Goal: Task Accomplishment & Management: Use online tool/utility

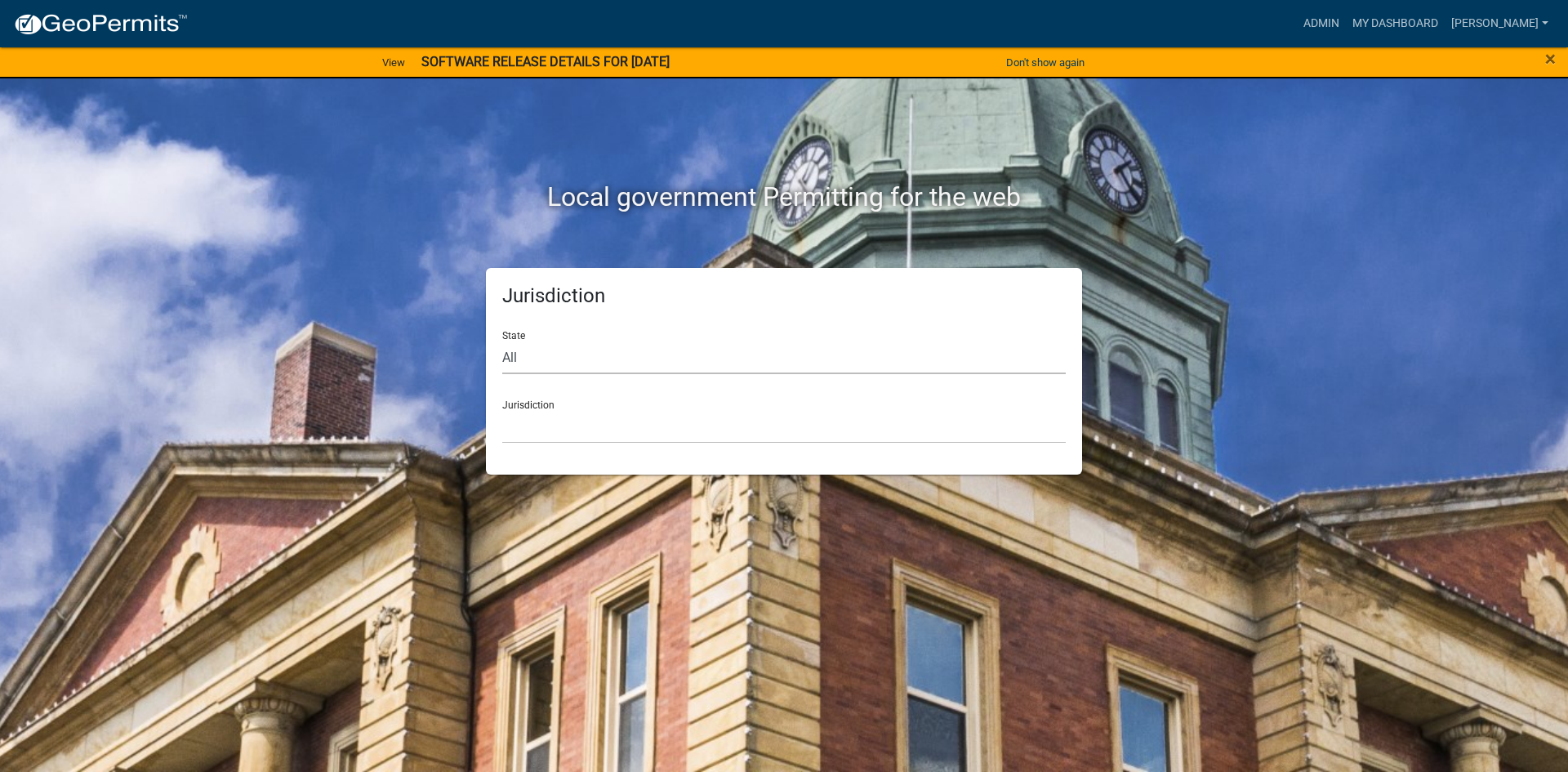
click at [552, 362] on select "All [US_STATE] [US_STATE] [US_STATE] [US_STATE] [US_STATE] [US_STATE] [US_STATE…" at bounding box center [784, 358] width 563 height 34
select select "[US_STATE]"
click at [502, 341] on select "All [US_STATE] [US_STATE] [US_STATE] [US_STATE] [US_STATE] [US_STATE] [US_STATE…" at bounding box center [784, 358] width 563 height 34
click at [547, 433] on select "[GEOGRAPHIC_DATA], [US_STATE] [GEOGRAPHIC_DATA], [US_STATE] [GEOGRAPHIC_DATA], …" at bounding box center [784, 427] width 563 height 34
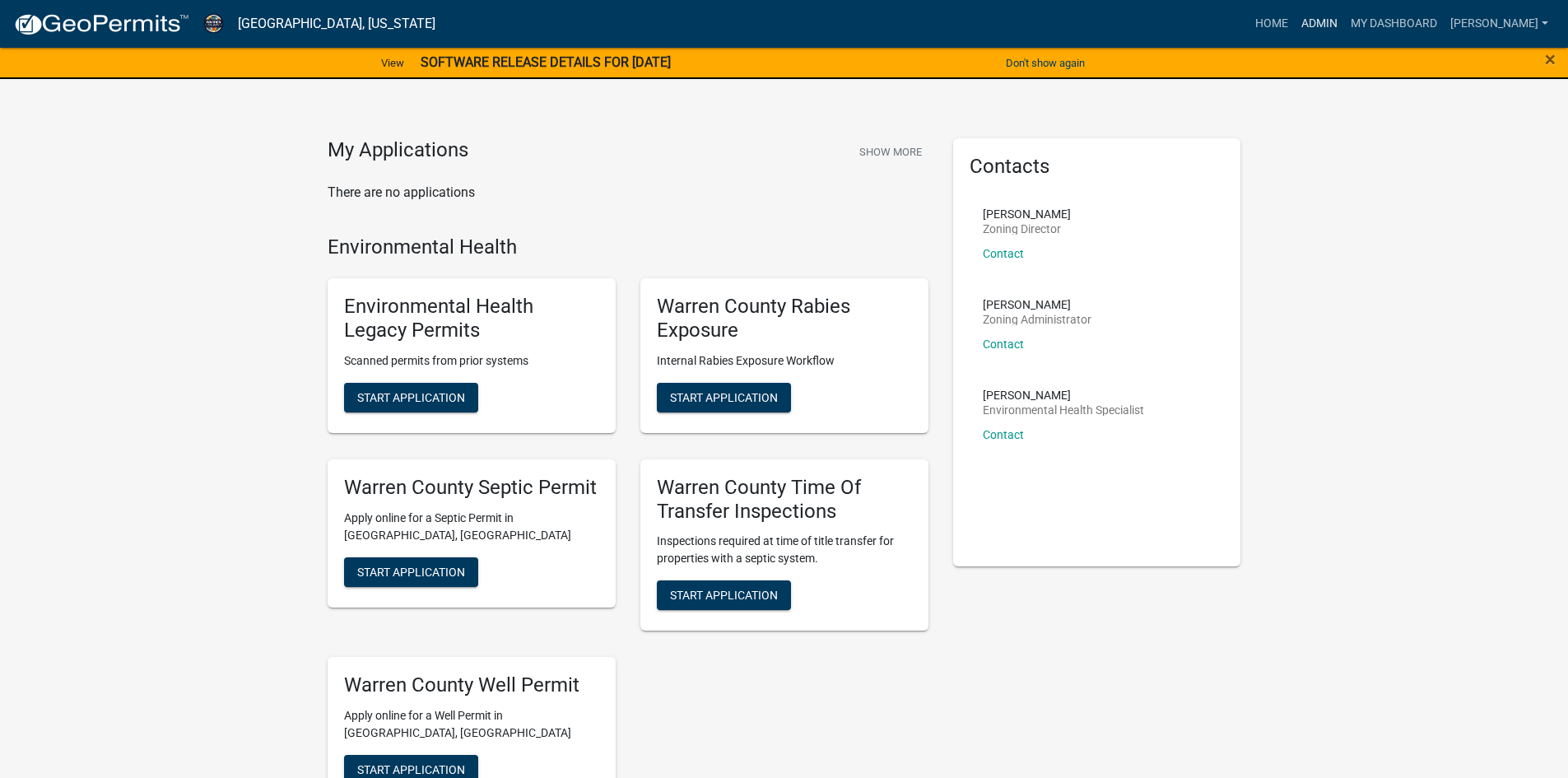
click at [1321, 21] on link "Admin" at bounding box center [1319, 24] width 49 height 32
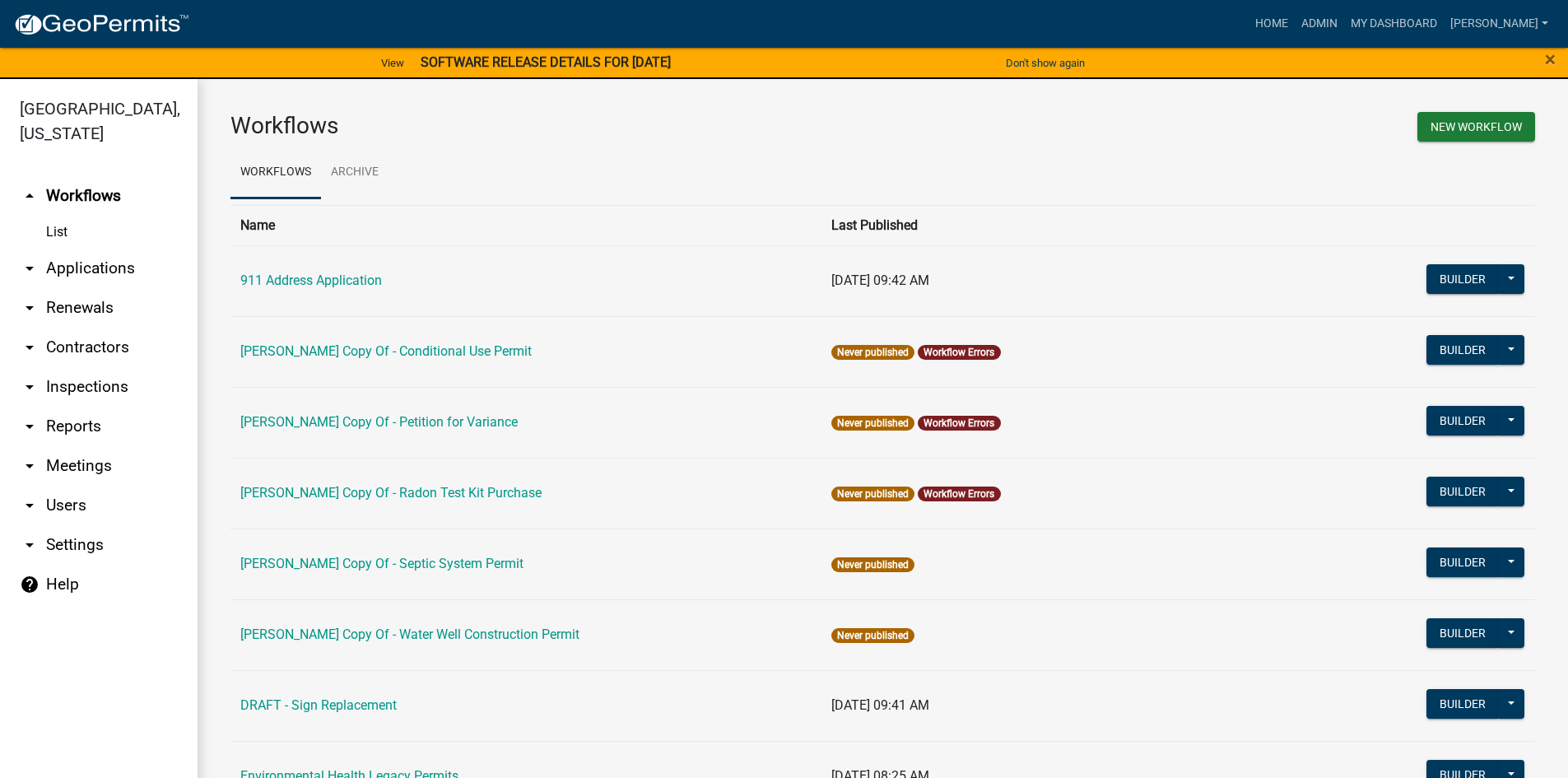
click at [63, 406] on link "arrow_drop_down Reports" at bounding box center [99, 426] width 198 height 39
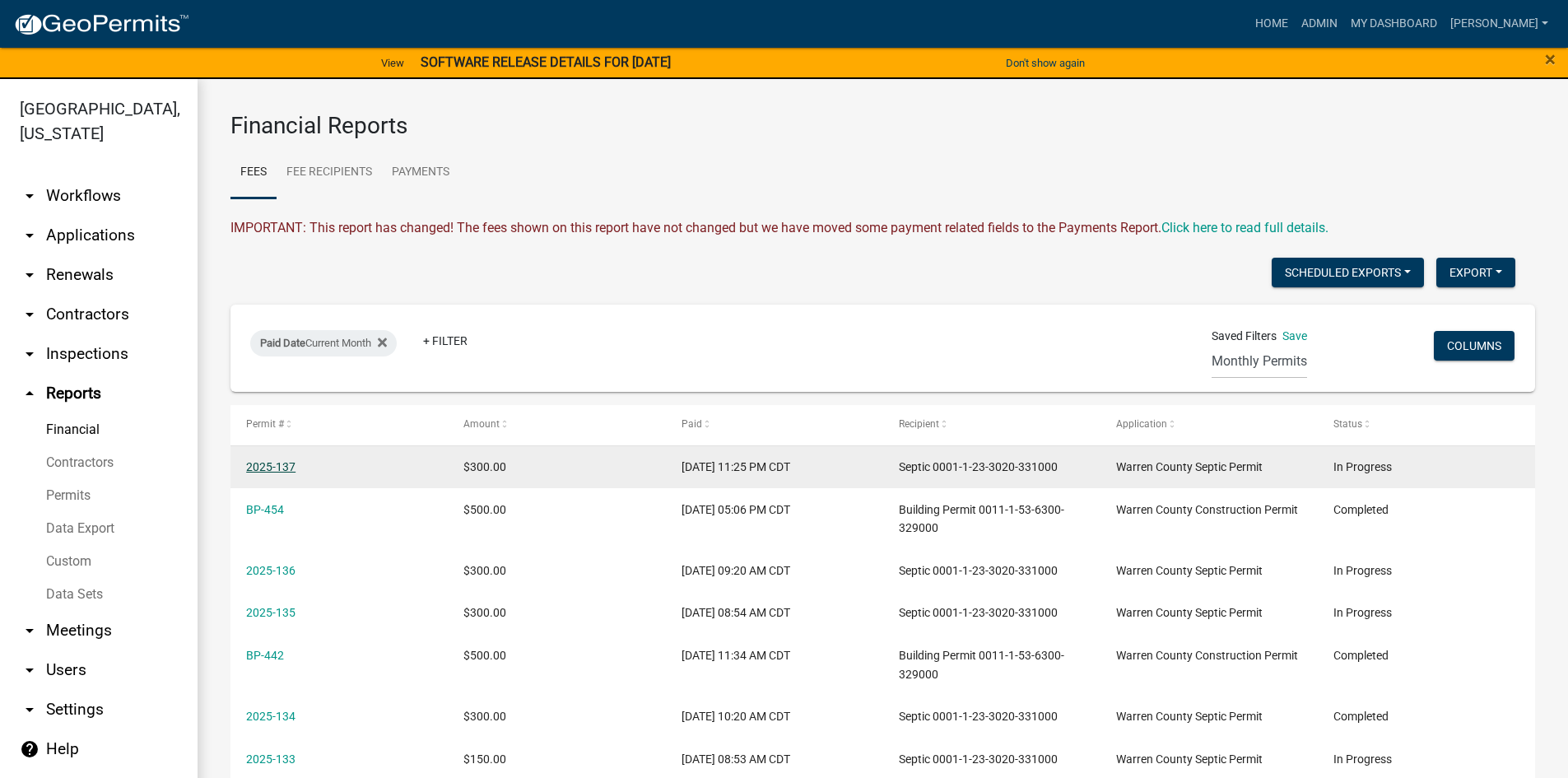
click at [266, 470] on link "2025-137" at bounding box center [271, 466] width 49 height 13
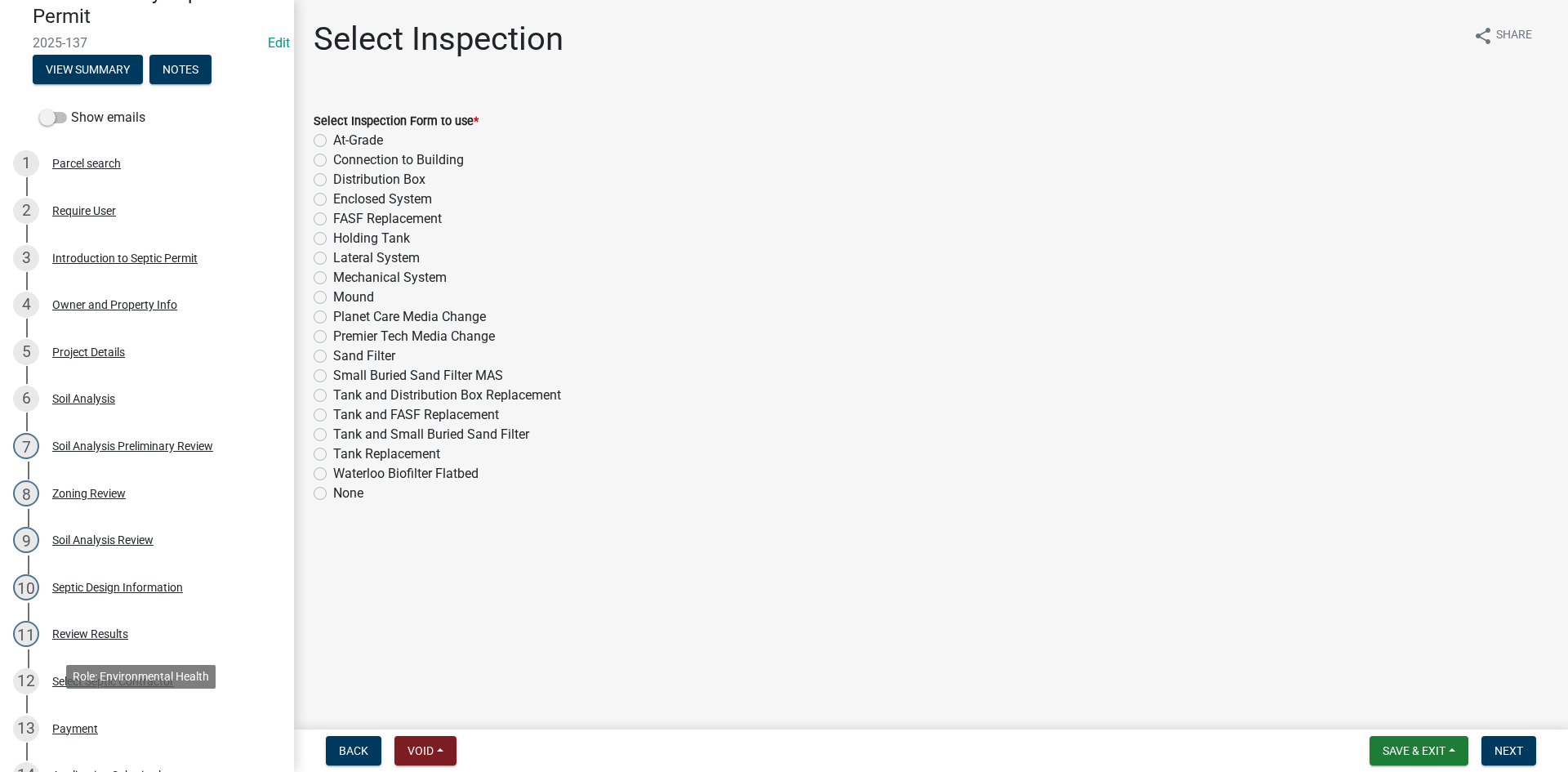
scroll to position [408, 0]
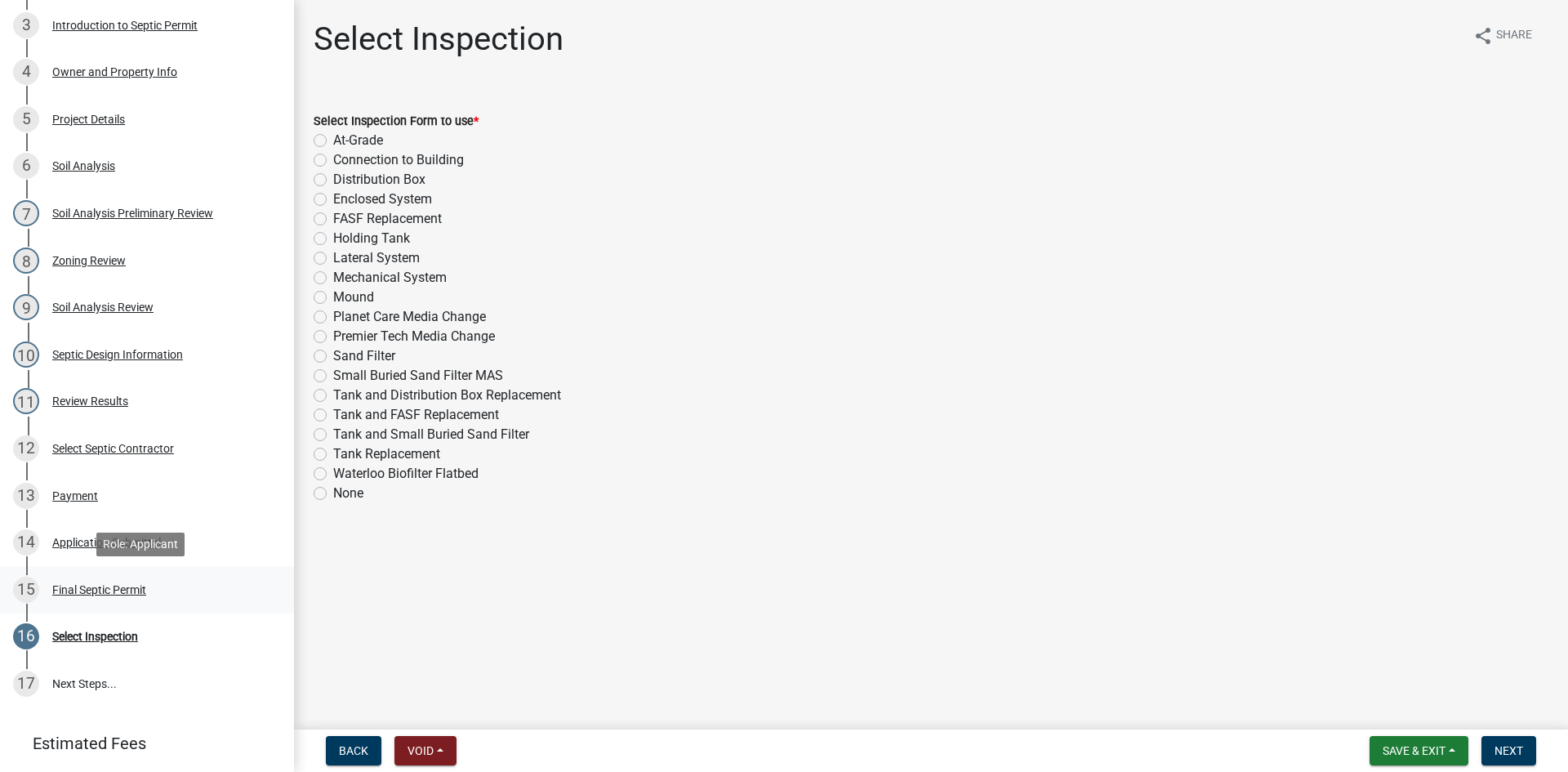
click at [78, 589] on div "Final Septic Permit" at bounding box center [99, 590] width 94 height 12
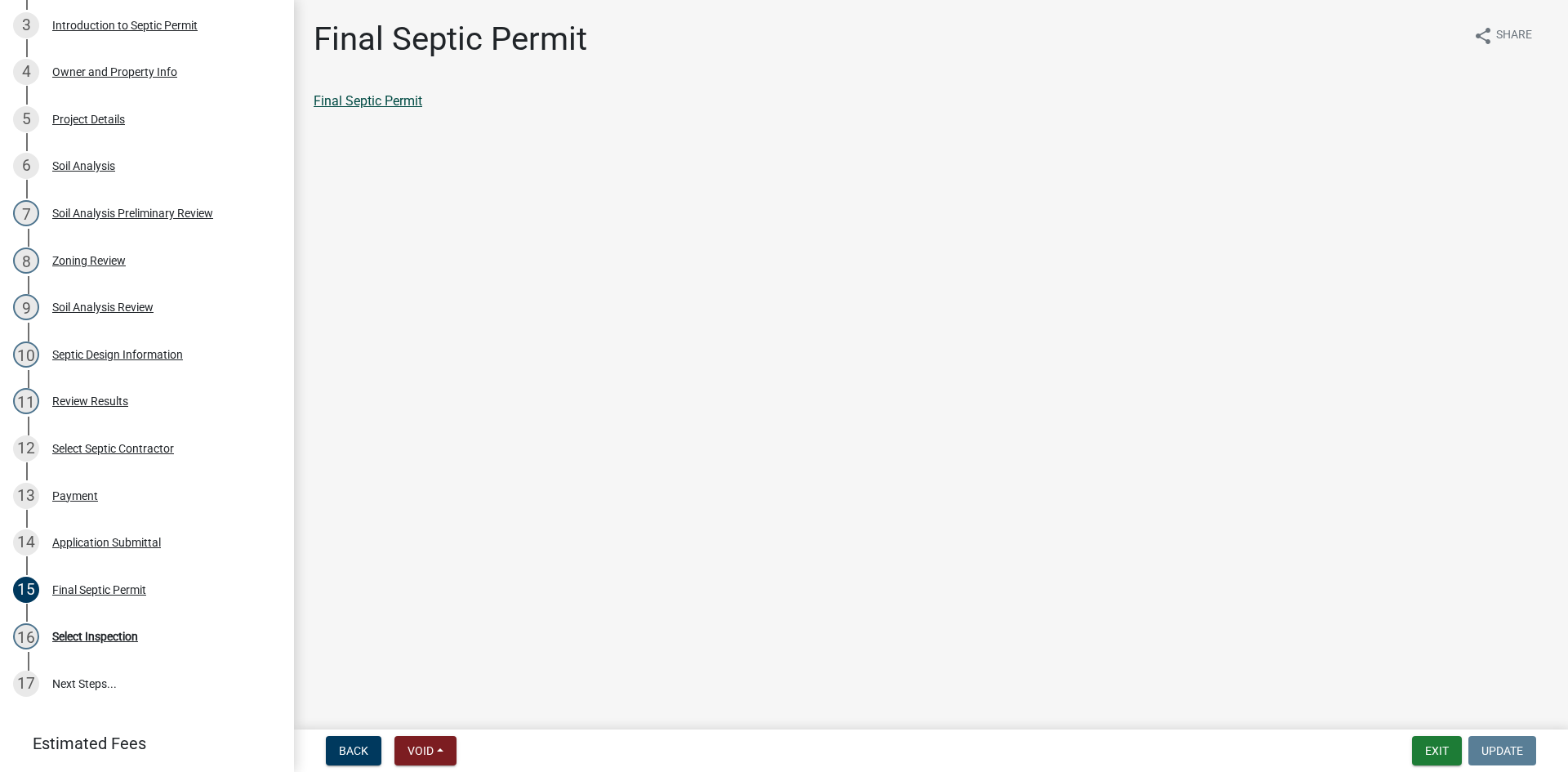
click at [354, 101] on link "Final Septic Permit" at bounding box center [368, 101] width 108 height 15
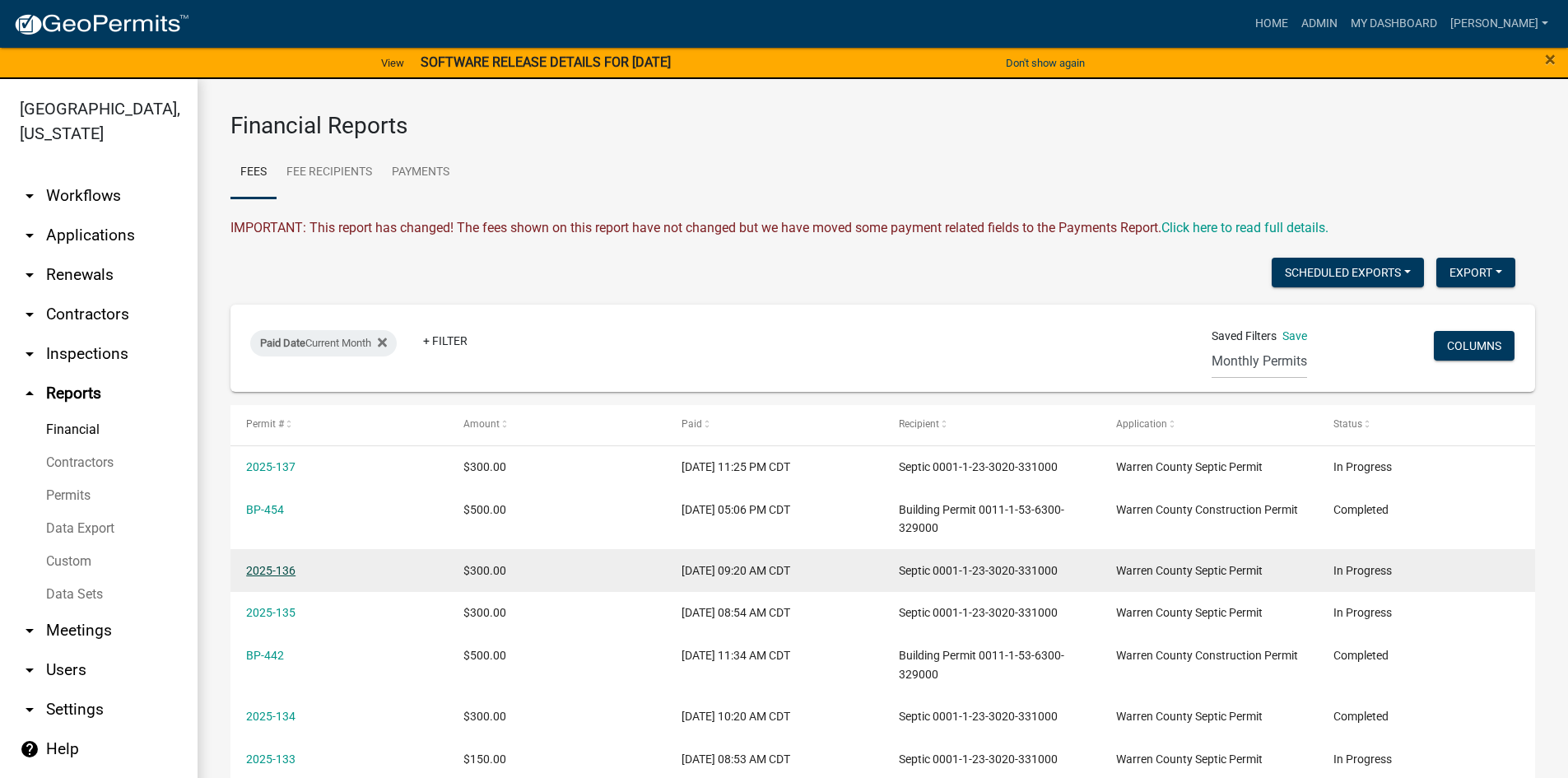
click at [273, 567] on link "2025-136" at bounding box center [271, 570] width 49 height 13
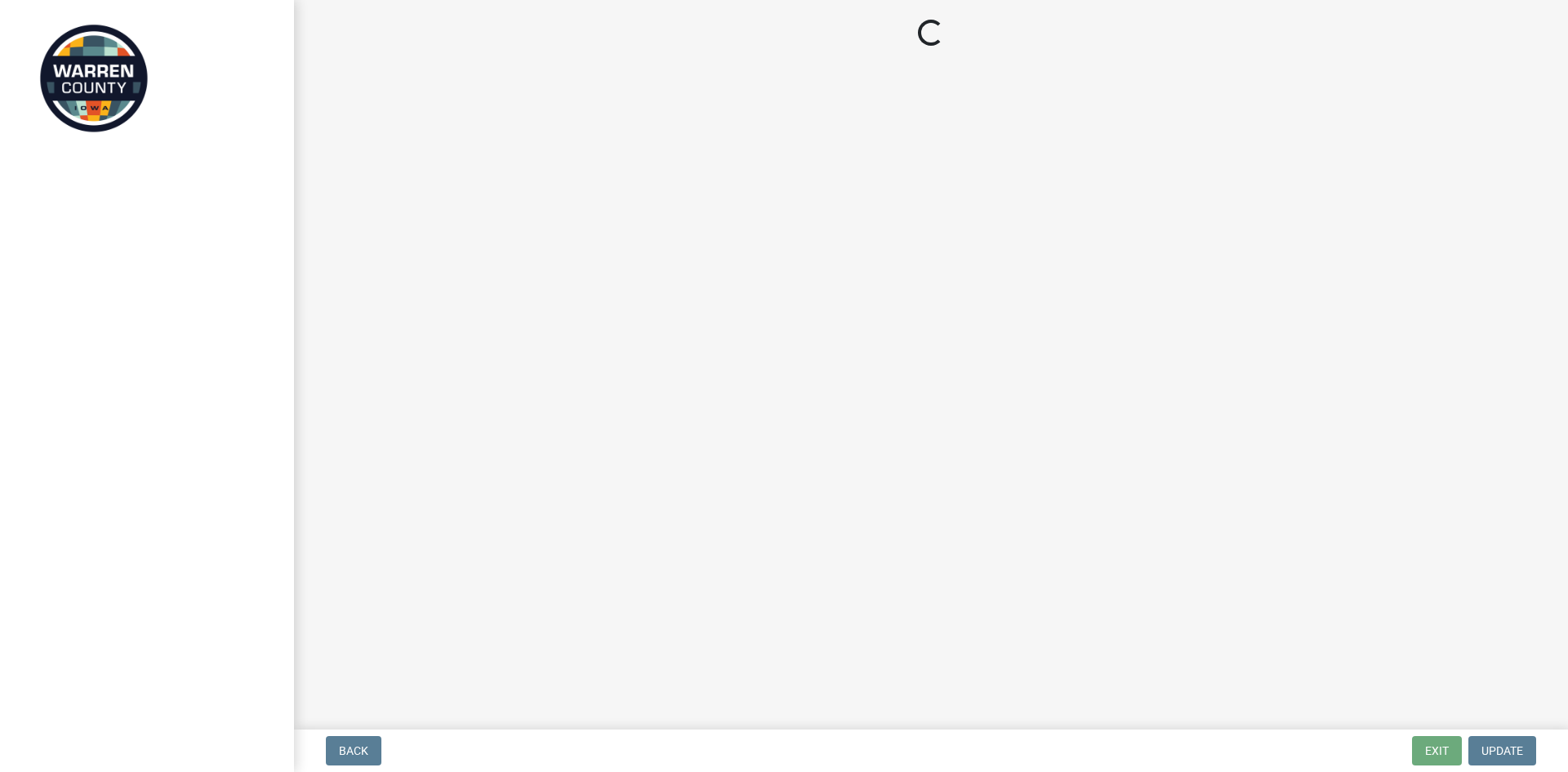
select select "712890e3-0e22-400e-a79f-3f3f8890de95"
select select "d1e22d4f-68e7-4e9d-8701-604dd084f30f"
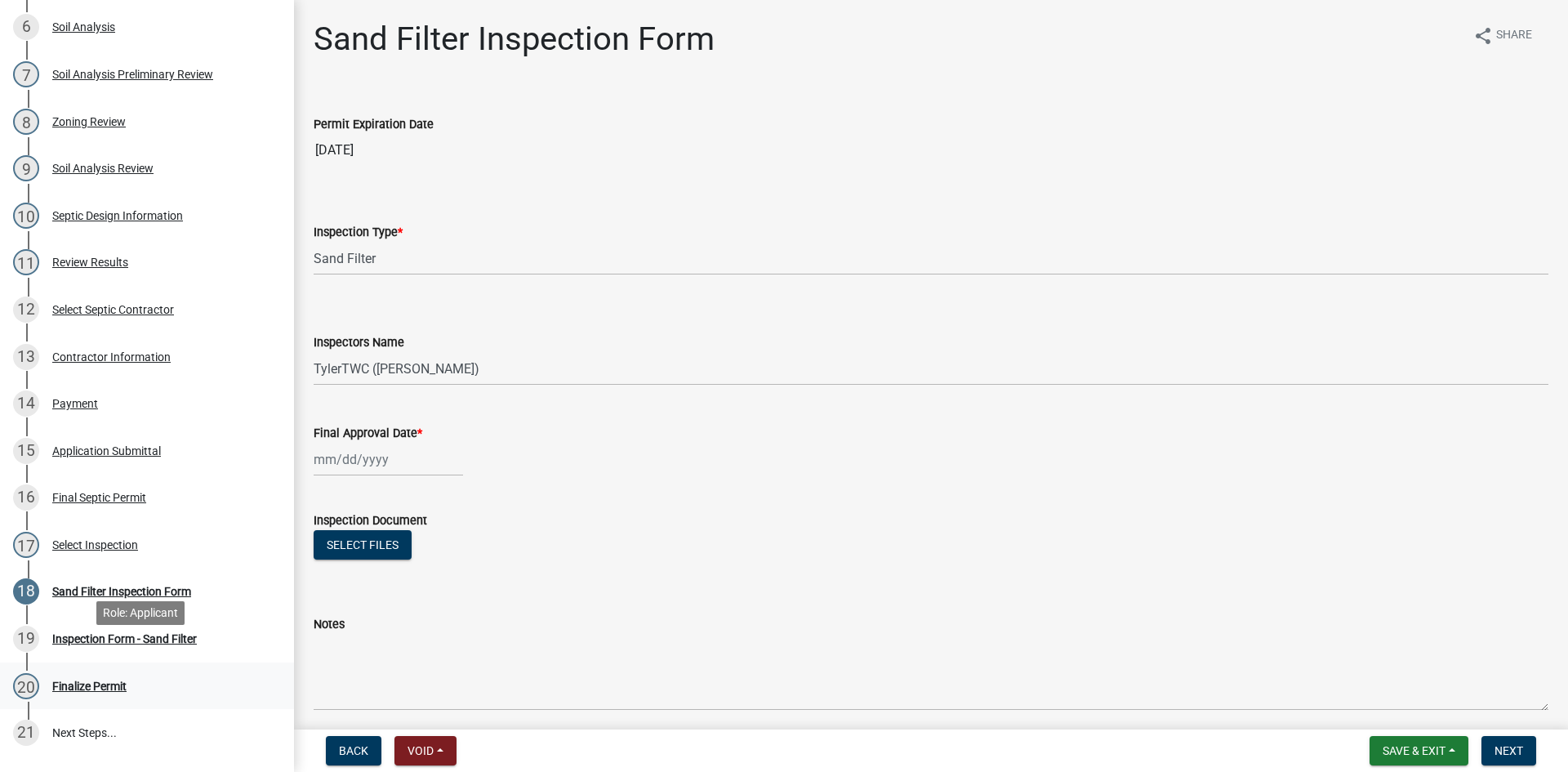
scroll to position [572, 0]
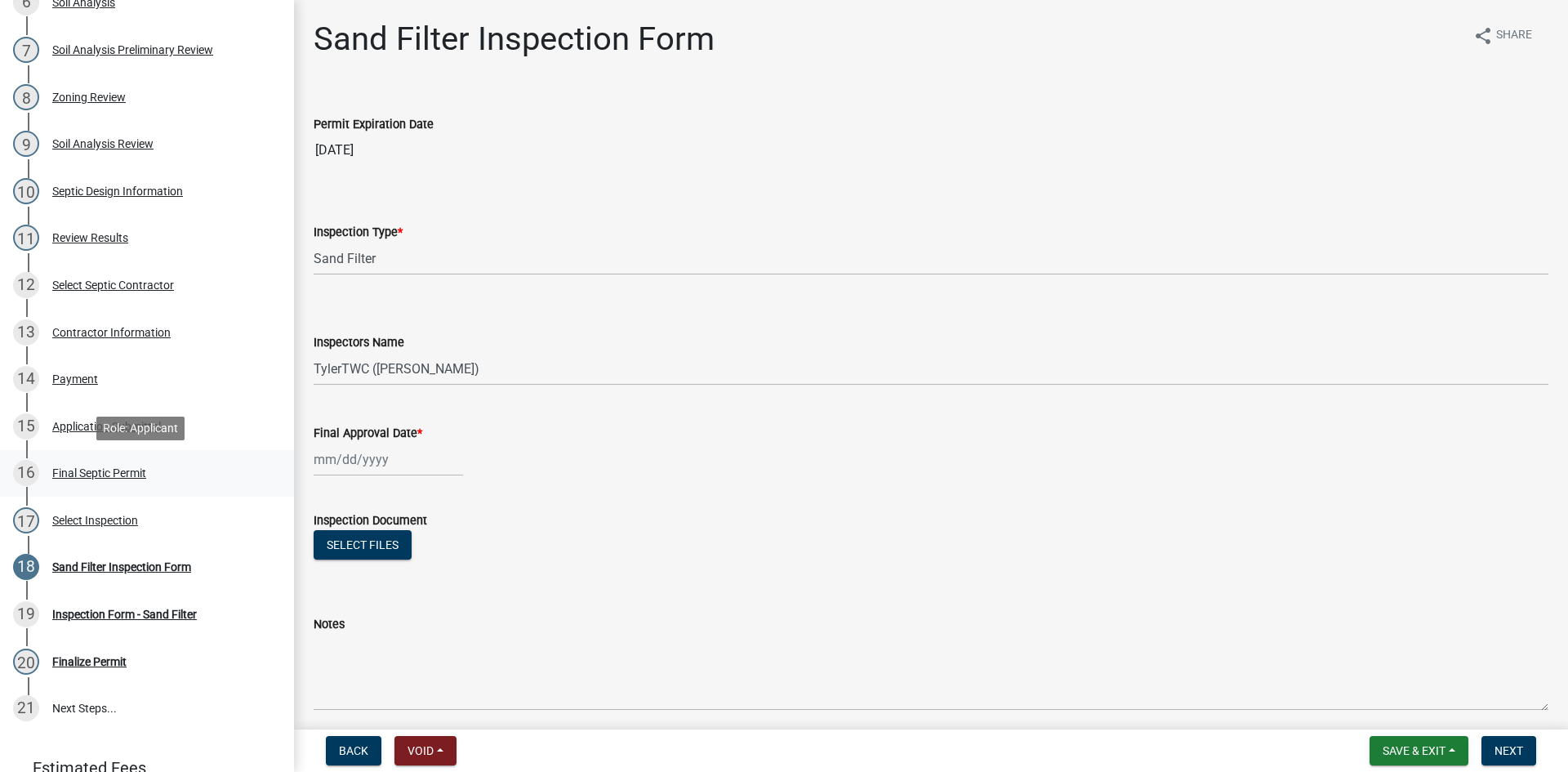
click at [90, 478] on div "Final Septic Permit" at bounding box center [99, 473] width 94 height 12
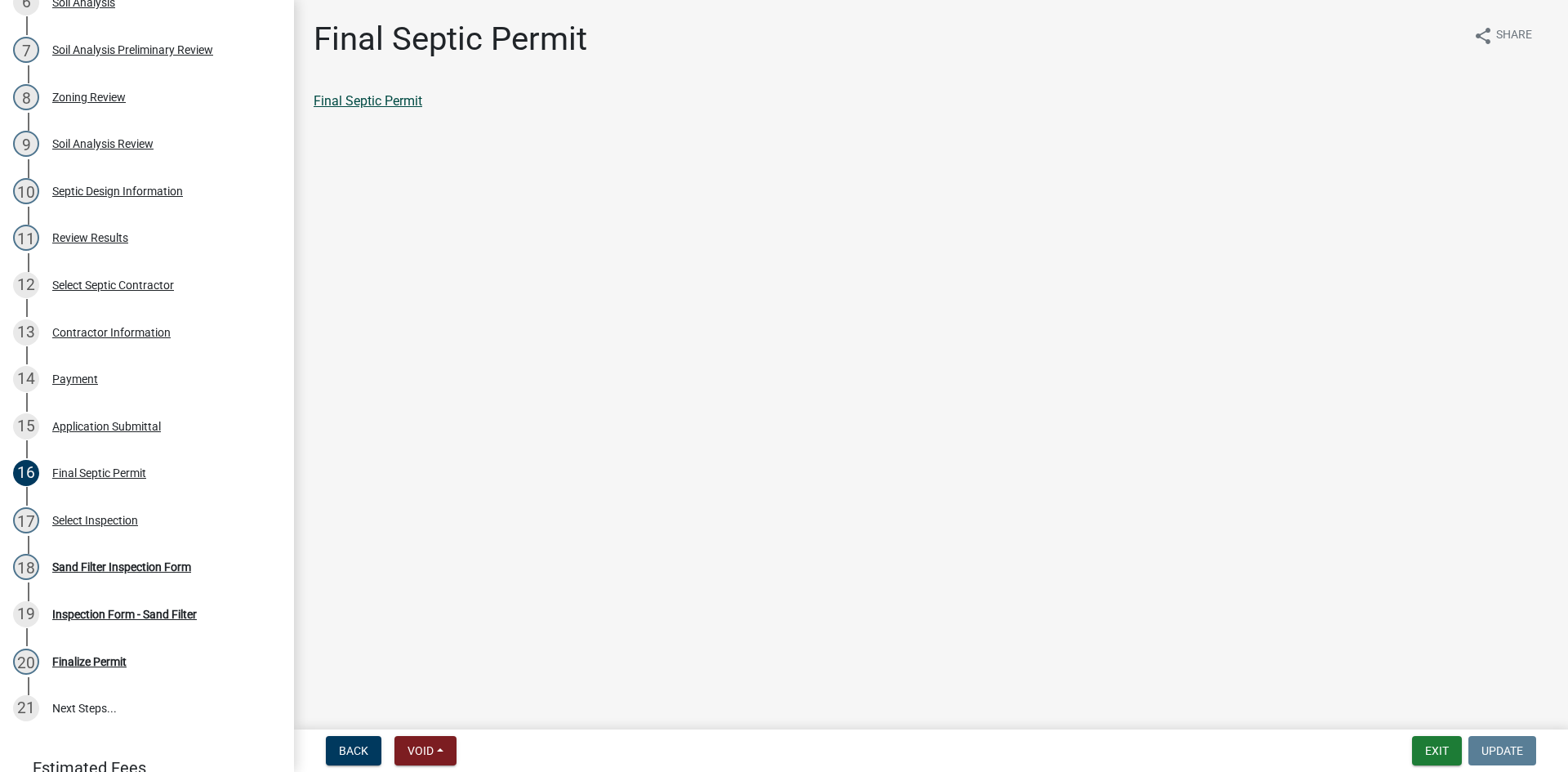
click at [352, 102] on link "Final Septic Permit" at bounding box center [368, 101] width 108 height 15
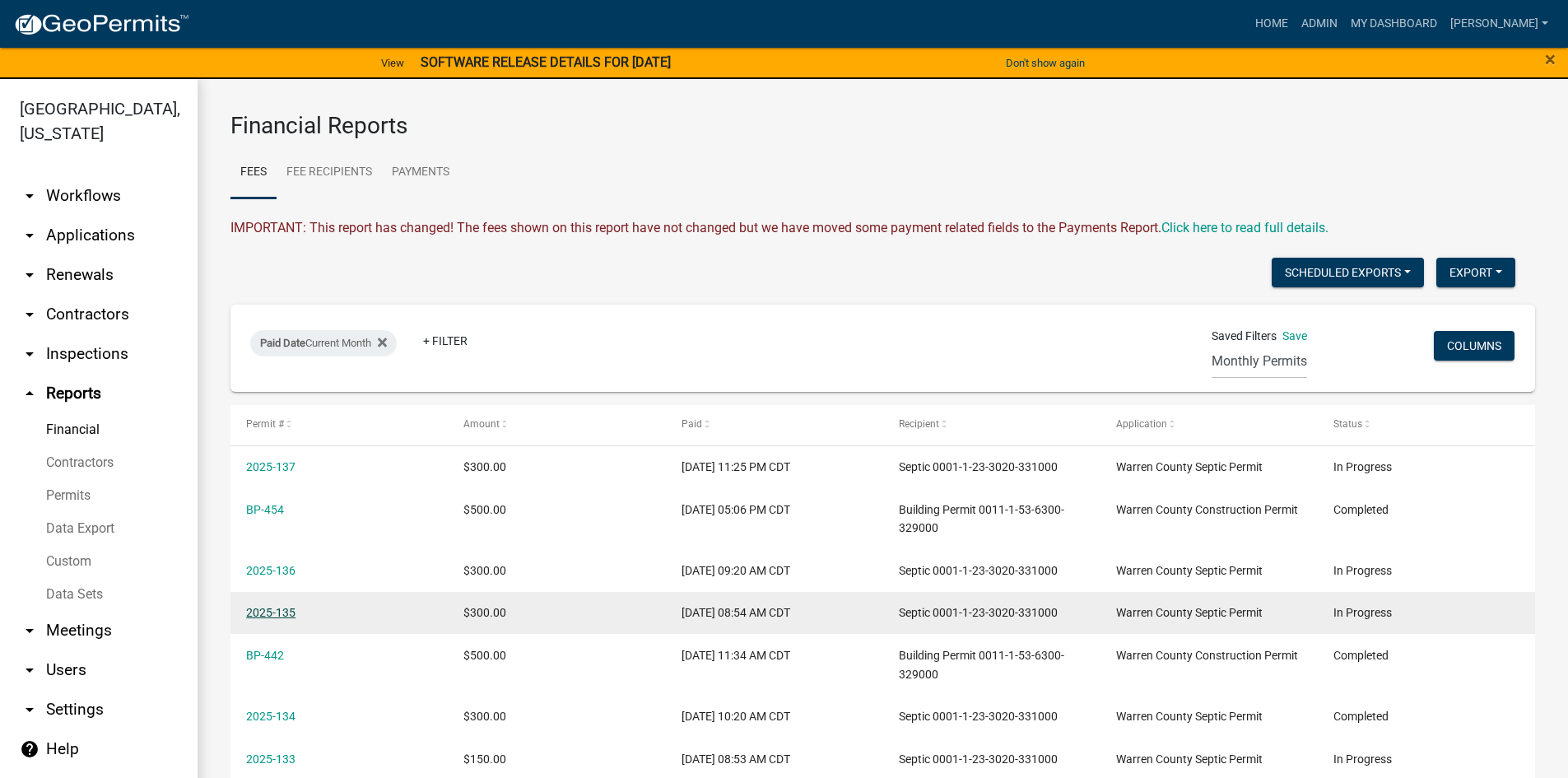
click at [292, 610] on link "2025-135" at bounding box center [271, 612] width 49 height 13
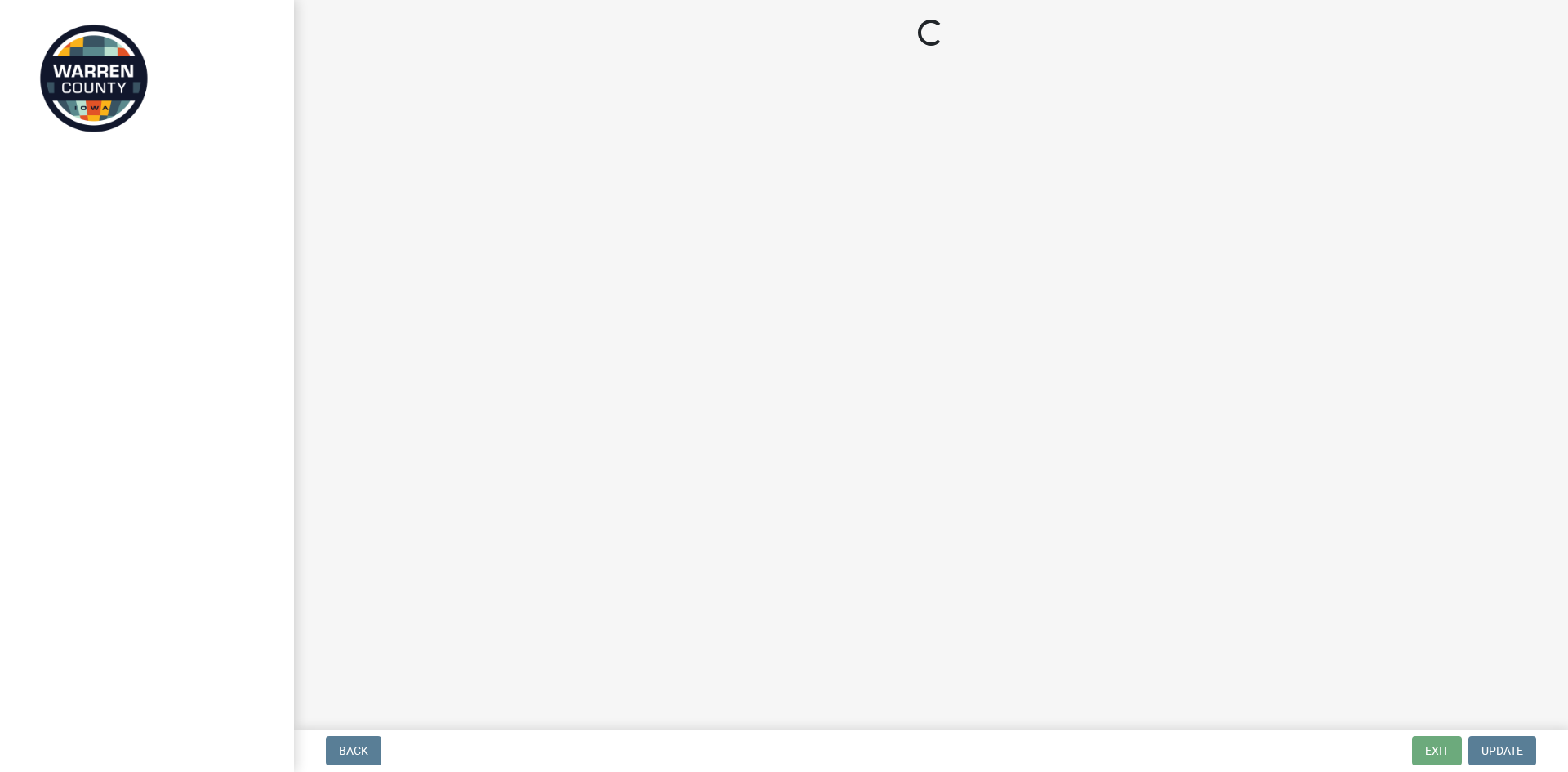
select select "712890e3-0e22-400e-a79f-3f3f8890de95"
select select "d1e22d4f-68e7-4e9d-8701-604dd084f30f"
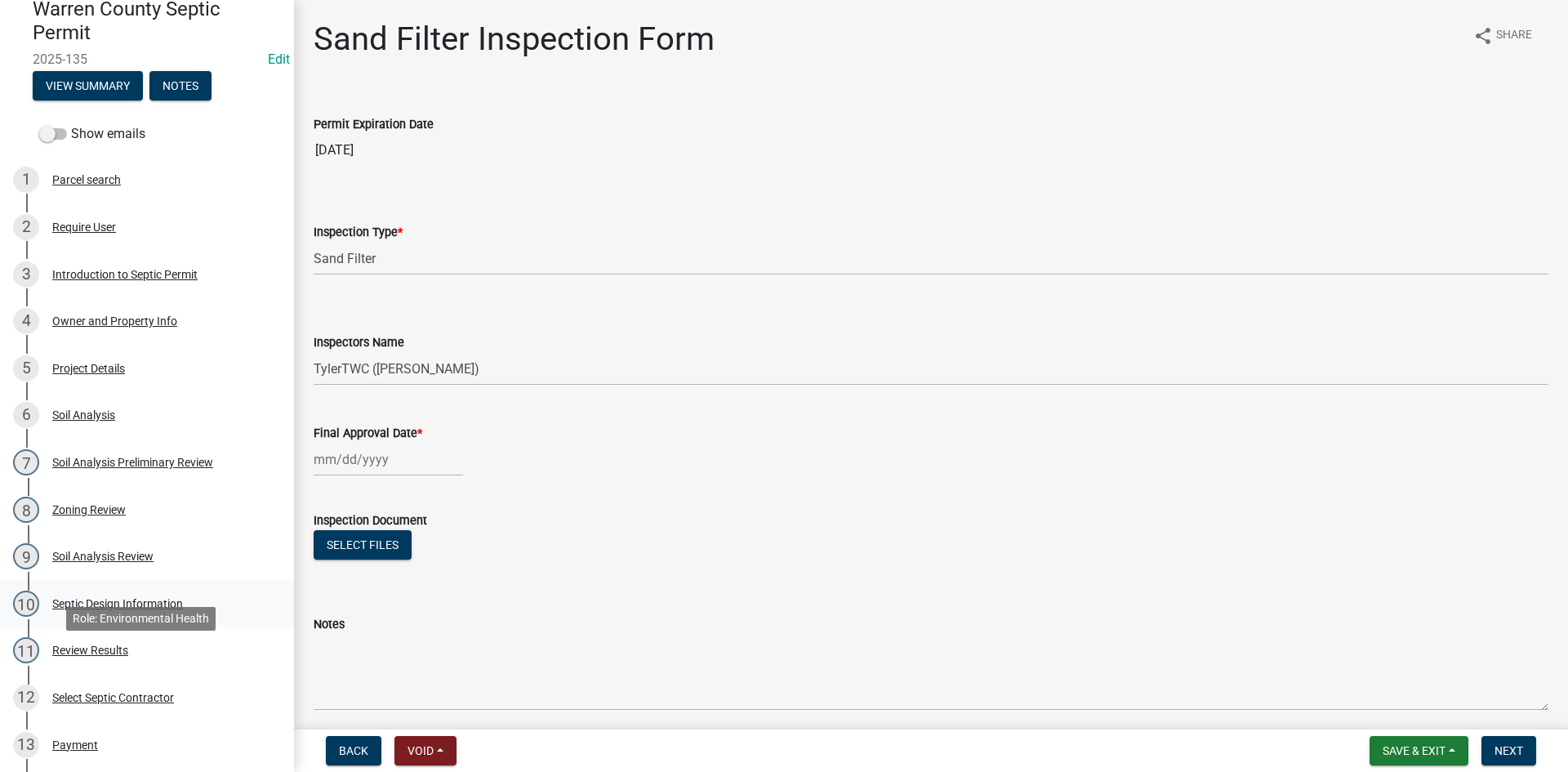
scroll to position [245, 0]
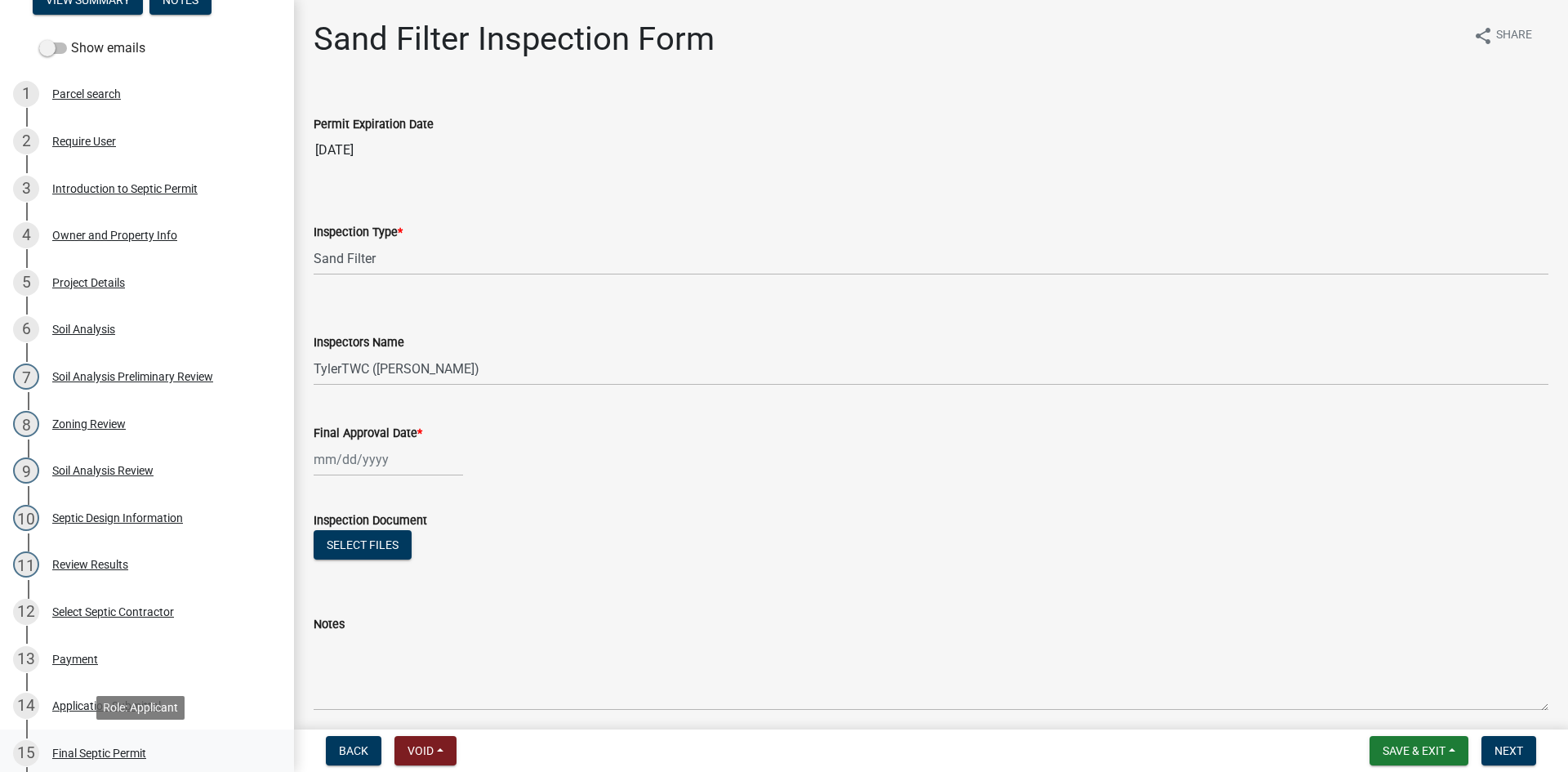
click at [95, 748] on div "Final Septic Permit" at bounding box center [99, 753] width 94 height 12
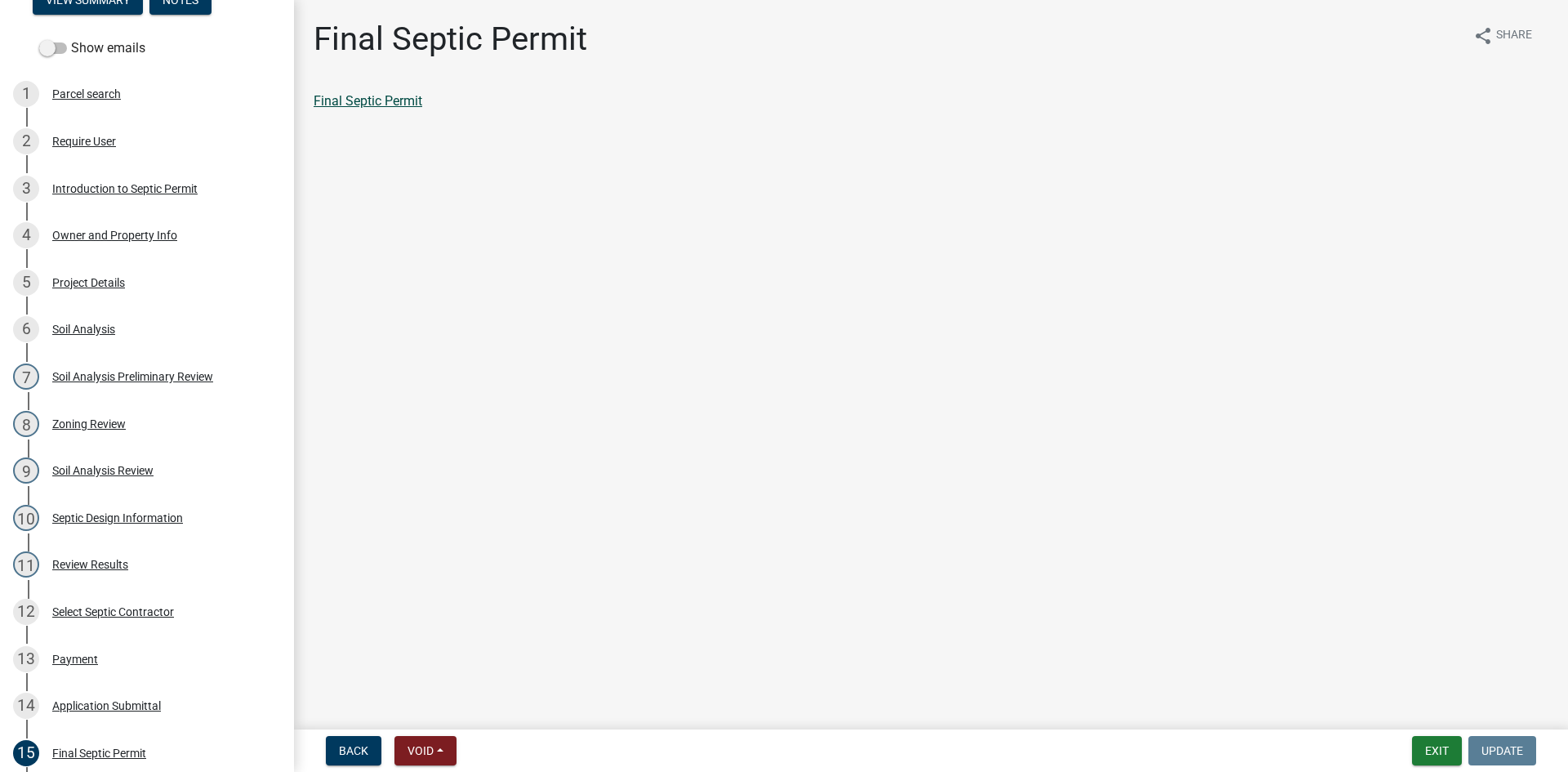
click at [355, 104] on link "Final Septic Permit" at bounding box center [368, 101] width 108 height 15
